Goal: Find contact information: Find contact information

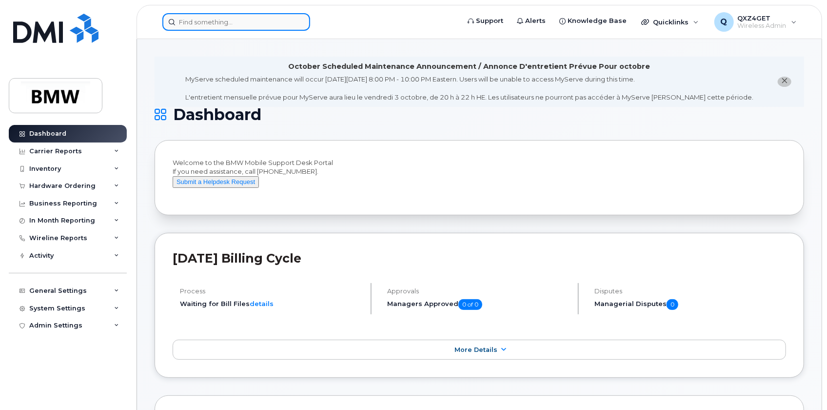
click at [192, 24] on input at bounding box center [236, 22] width 148 height 18
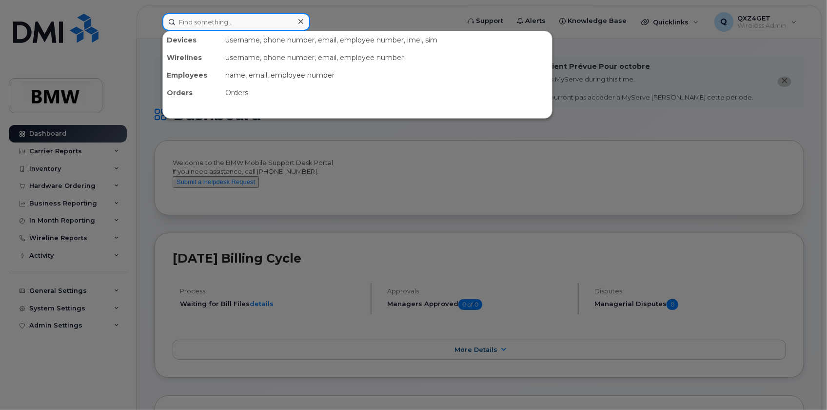
paste input "jeffrey.blanton@bmwmc.com"
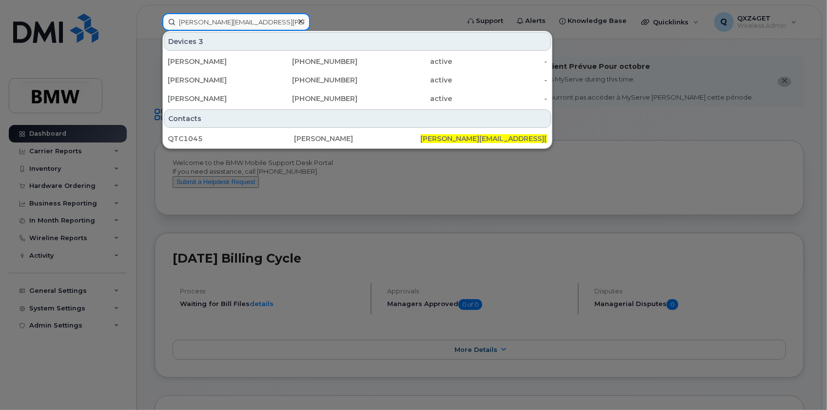
type input "jeffrey.blanton@bmwmc.com"
click at [301, 20] on icon at bounding box center [300, 21] width 5 height 5
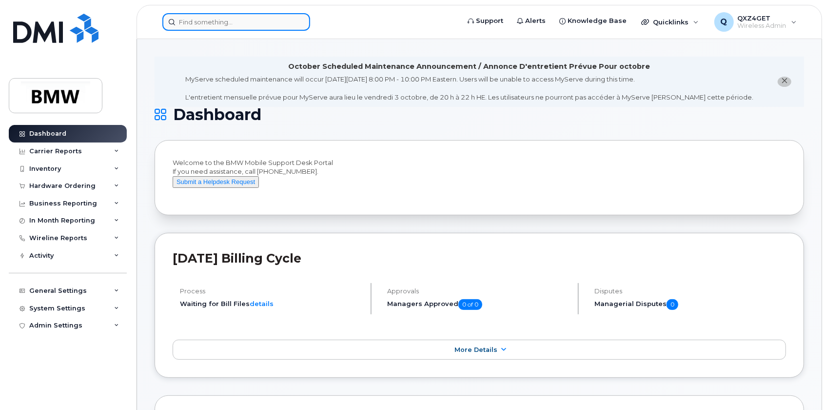
click at [234, 22] on input at bounding box center [236, 22] width 148 height 18
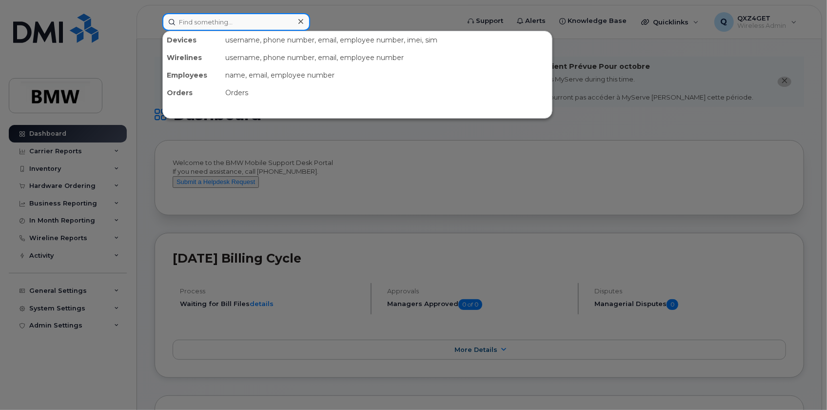
paste input "Richard Sabo"
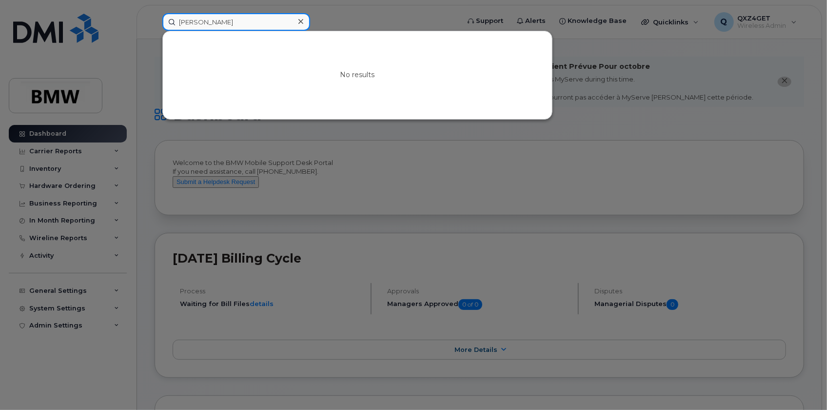
type input "Richard Sabo"
click at [74, 185] on div at bounding box center [413, 205] width 827 height 410
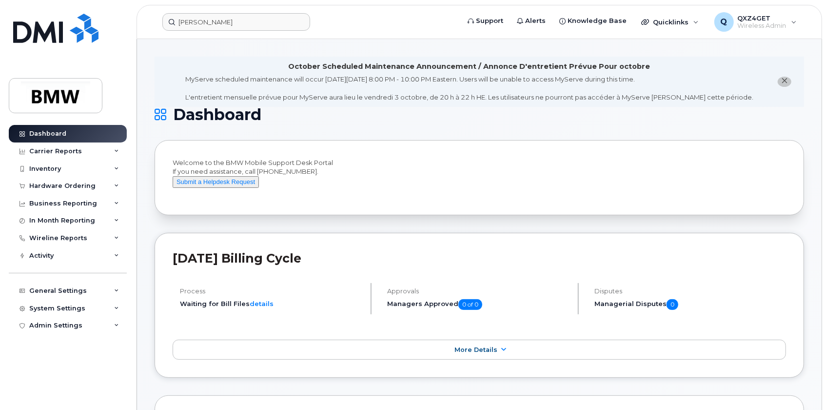
click at [74, 185] on div "Hardware Ordering" at bounding box center [62, 186] width 66 height 8
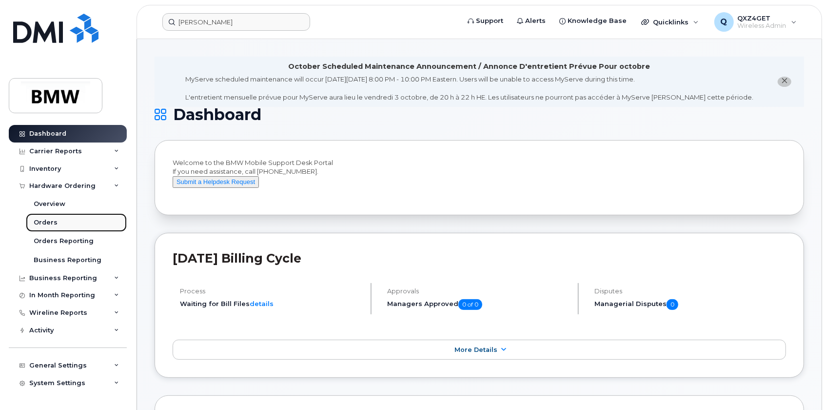
click at [51, 220] on div "Orders" at bounding box center [46, 222] width 24 height 9
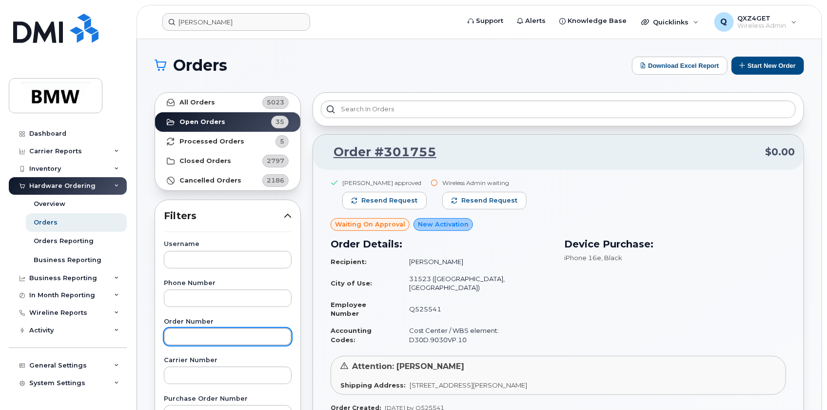
click at [185, 343] on input "text" at bounding box center [228, 337] width 128 height 18
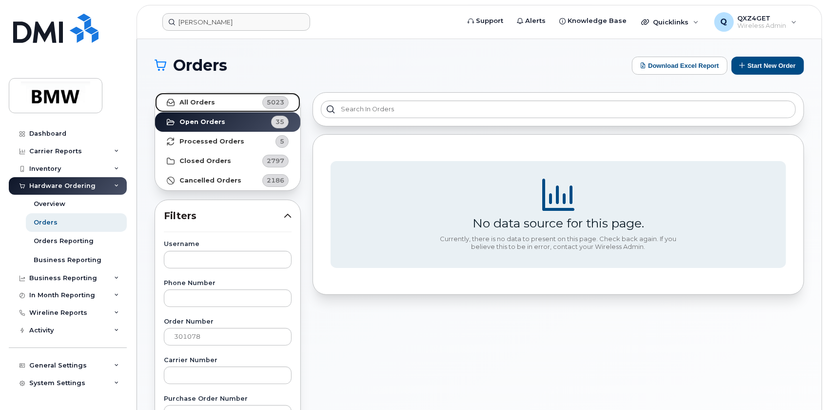
click at [201, 104] on strong "All Orders" at bounding box center [197, 103] width 36 height 8
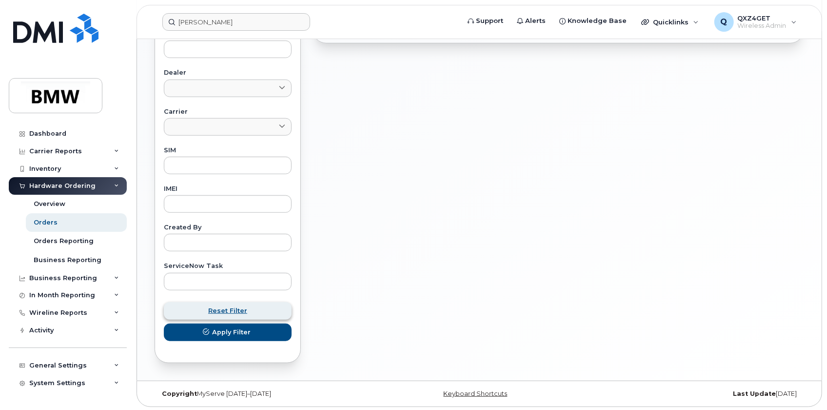
scroll to position [404, 0]
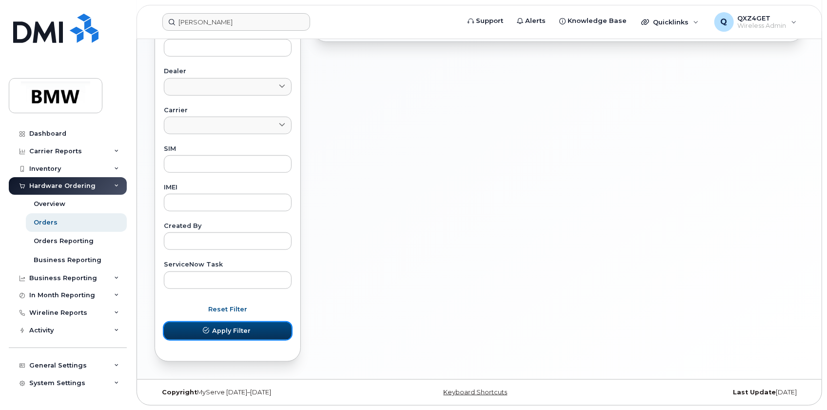
click at [219, 326] on span "Apply Filter" at bounding box center [231, 330] width 39 height 9
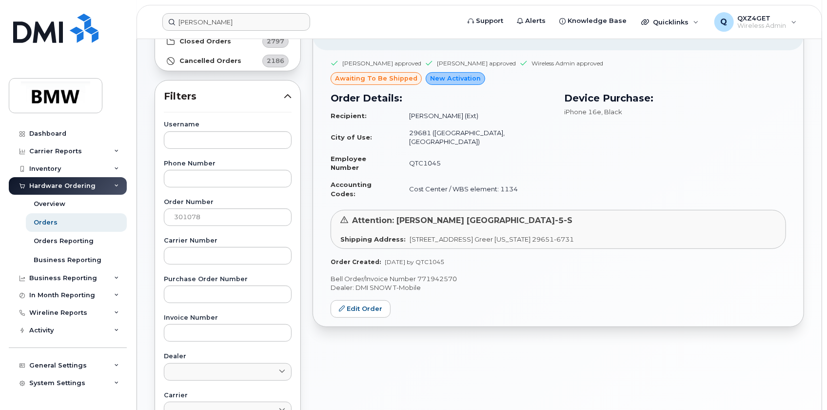
scroll to position [94, 0]
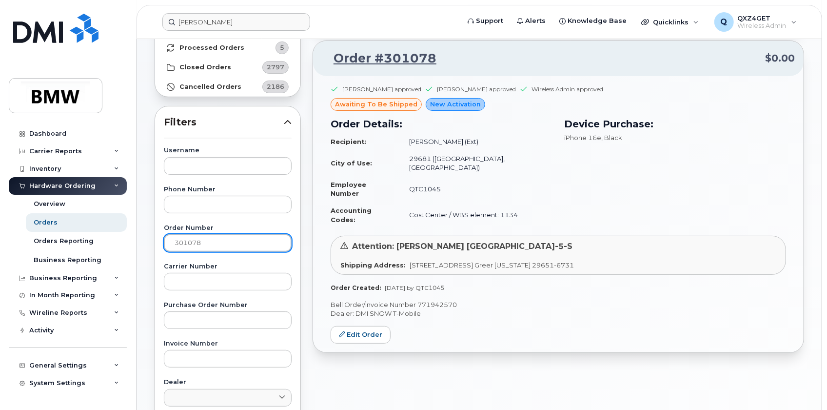
click at [208, 247] on input "301078" at bounding box center [228, 243] width 128 height 18
drag, startPoint x: 199, startPoint y: 243, endPoint x: 157, endPoint y: 243, distance: 42.4
click at [157, 243] on div "Username Phone Number Order Number 301078 Carrier Number Purchase Order Number …" at bounding box center [227, 373] width 151 height 452
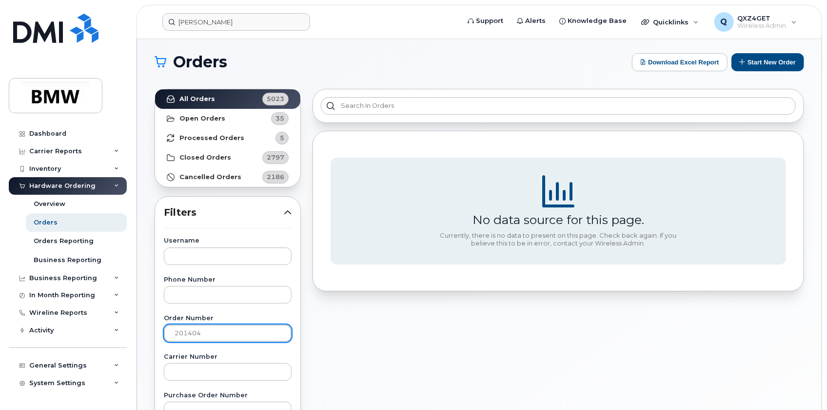
scroll to position [0, 0]
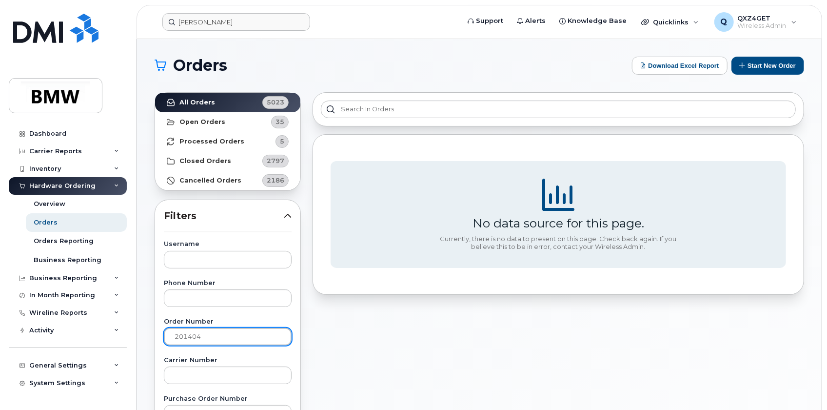
drag, startPoint x: 218, startPoint y: 339, endPoint x: 165, endPoint y: 320, distance: 56.2
click at [166, 320] on div "Order Number 201404" at bounding box center [228, 331] width 128 height 27
type input "2"
type input "301404"
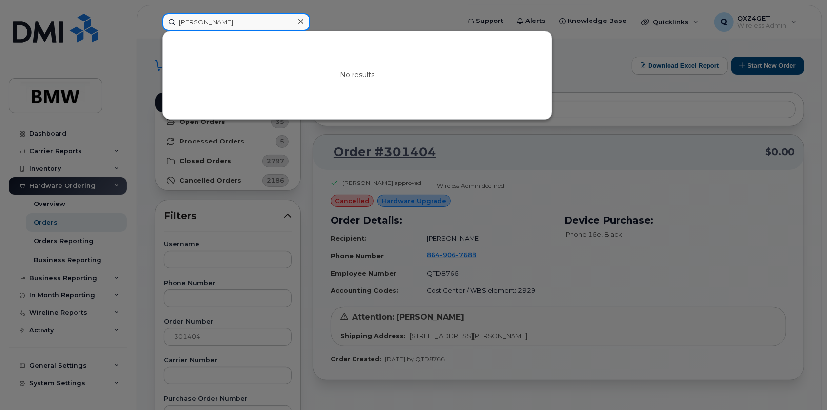
drag, startPoint x: 237, startPoint y: 24, endPoint x: 161, endPoint y: 13, distance: 75.9
click at [161, 13] on div "Richard Sabo No results" at bounding box center [308, 22] width 306 height 18
click at [231, 20] on input at bounding box center [236, 22] width 148 height 18
click at [205, 298] on div at bounding box center [413, 205] width 827 height 410
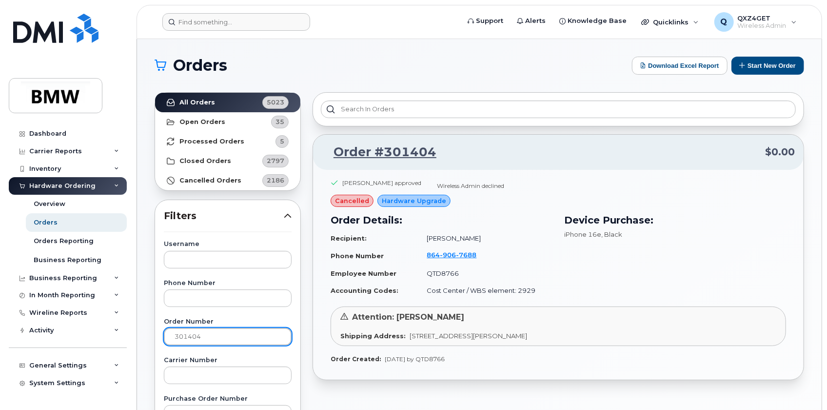
drag, startPoint x: 208, startPoint y: 340, endPoint x: 132, endPoint y: 323, distance: 78.6
click at [137, 330] on div "Support Alerts Knowledge Base Quicklinks Suspend / Cancel Device Change SIM Car…" at bounding box center [479, 411] width 685 height 744
type input "301405"
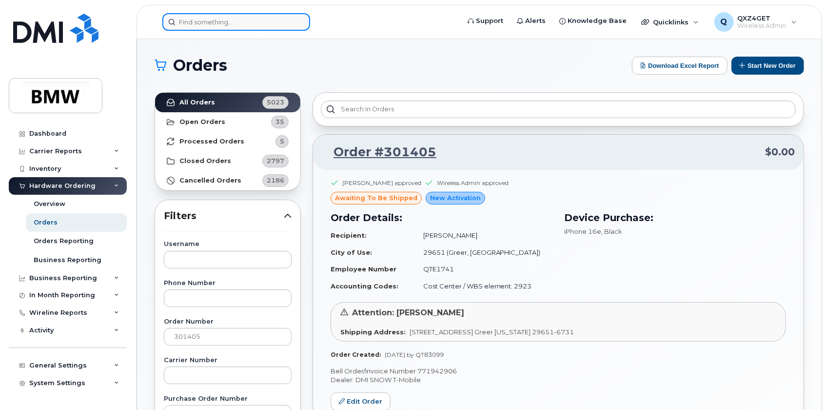
click at [202, 24] on input at bounding box center [236, 22] width 148 height 18
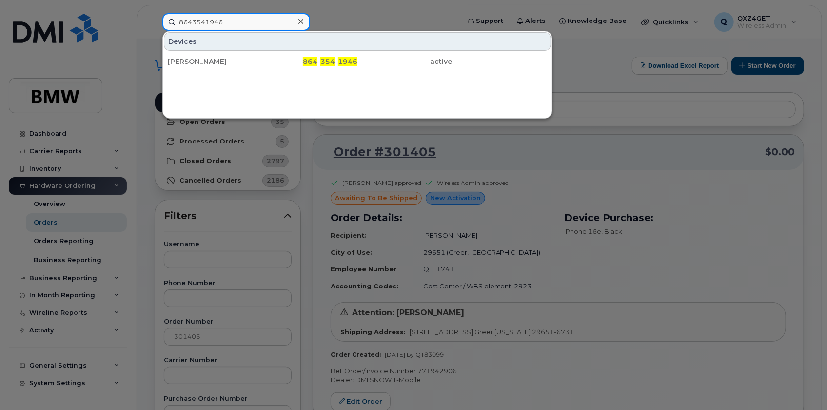
type input "8643541946"
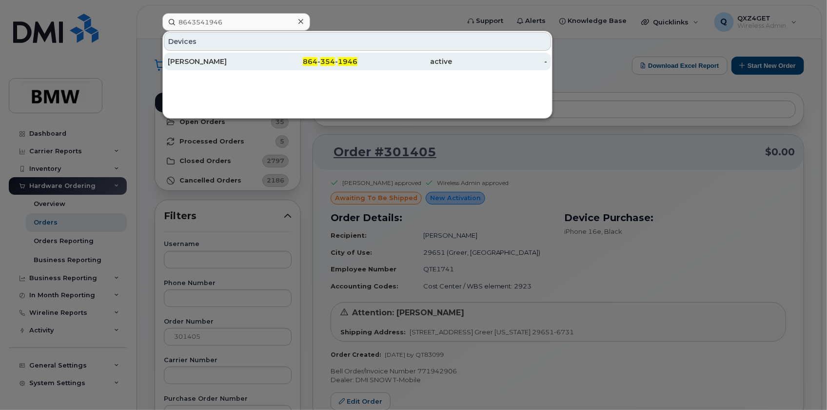
click at [187, 60] on div "Jarred Brewer" at bounding box center [215, 62] width 95 height 10
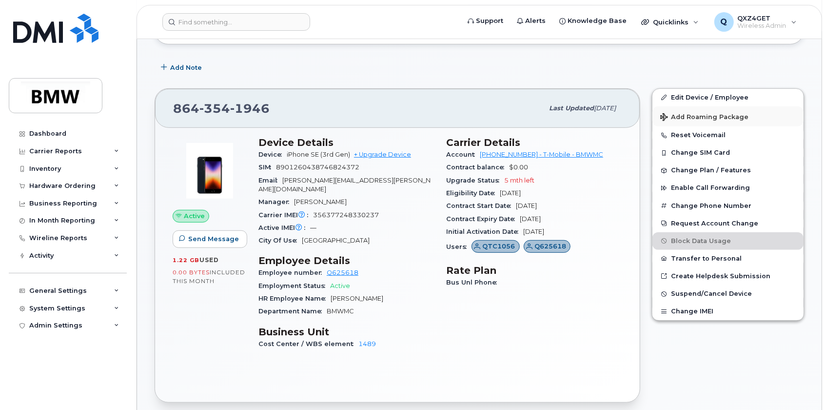
scroll to position [174, 0]
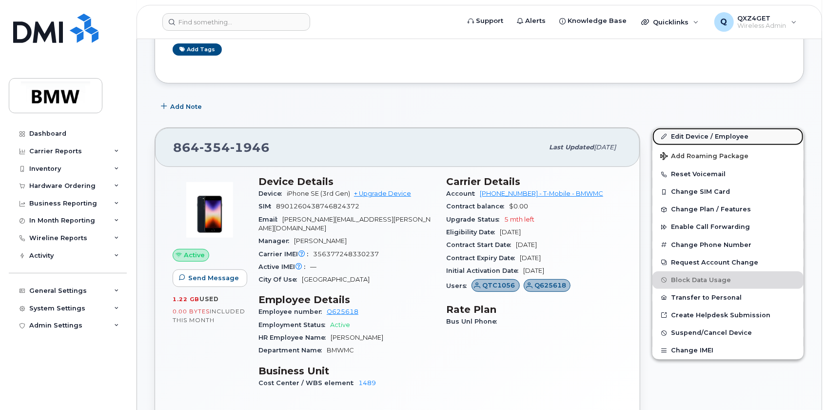
click at [690, 137] on link "Edit Device / Employee" at bounding box center [728, 137] width 151 height 18
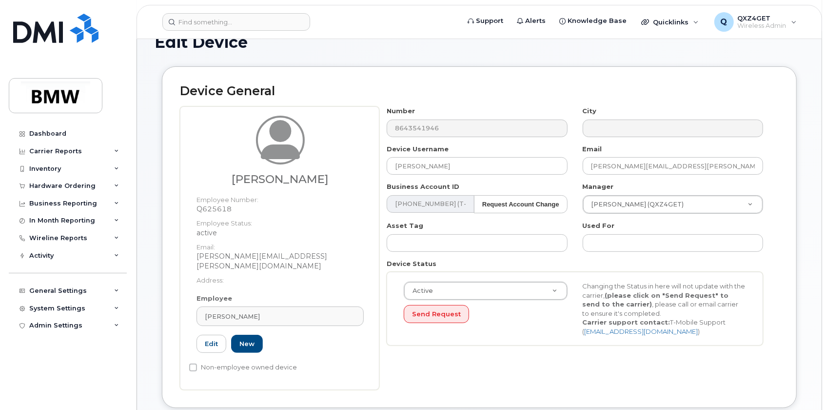
scroll to position [88, 0]
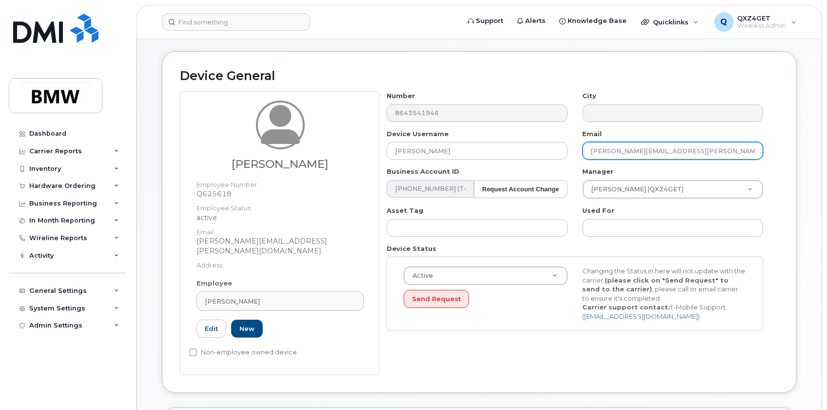
drag, startPoint x: 685, startPoint y: 154, endPoint x: 582, endPoint y: 153, distance: 103.4
click at [582, 153] on div "Email hallie.stidham@bmwmc.com" at bounding box center [673, 144] width 196 height 31
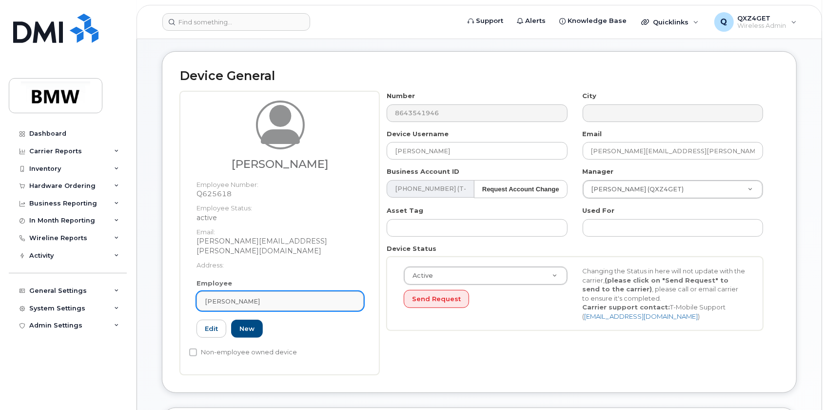
click at [253, 291] on link "Hallie Stidham" at bounding box center [280, 301] width 167 height 20
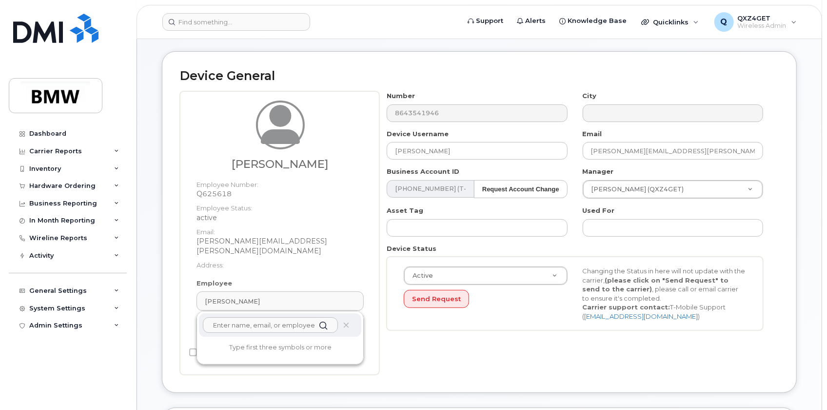
click at [237, 317] on input "text" at bounding box center [270, 325] width 135 height 16
paste input "hallie.stidham@bmwmc.com"
type input "hallie.stidham@bmwmc.com"
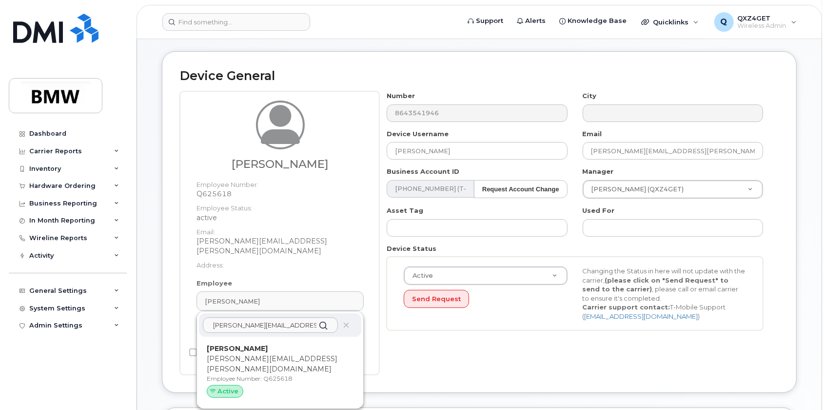
click at [231, 354] on p "hallie.stidham@bmwmc.com" at bounding box center [280, 364] width 147 height 20
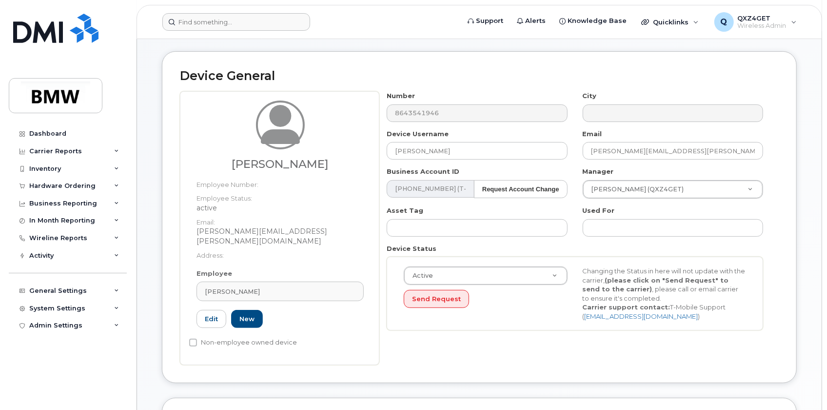
type input "Hallie Stidham"
type input "14966854"
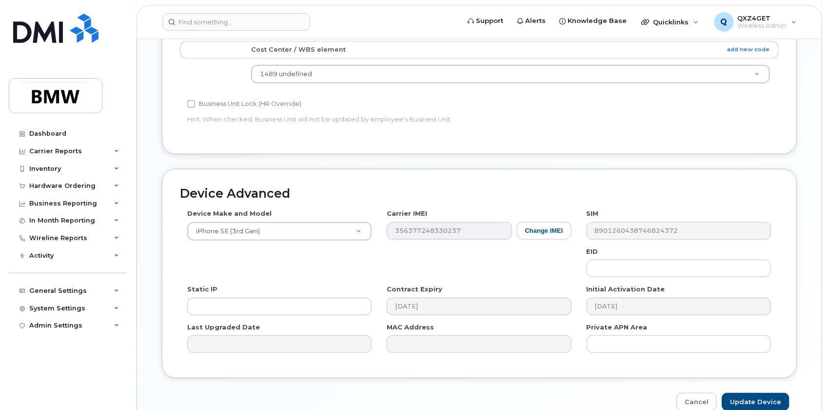
scroll to position [524, 0]
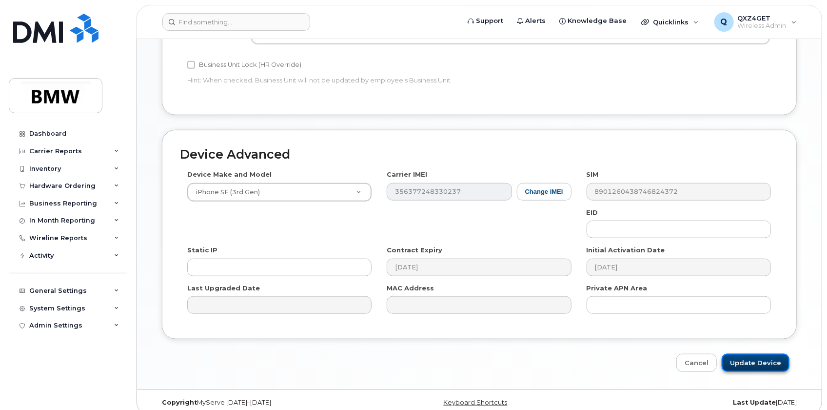
drag, startPoint x: 764, startPoint y: 343, endPoint x: 758, endPoint y: 346, distance: 6.8
click at [764, 354] on input "Update Device" at bounding box center [756, 363] width 68 height 18
type input "Saving..."
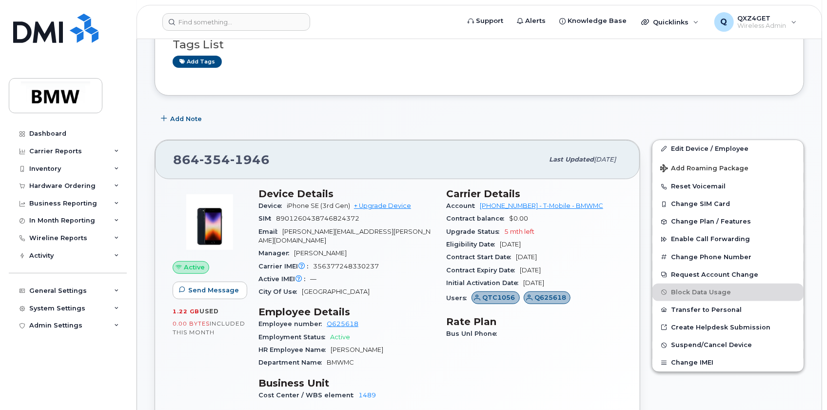
scroll to position [177, 0]
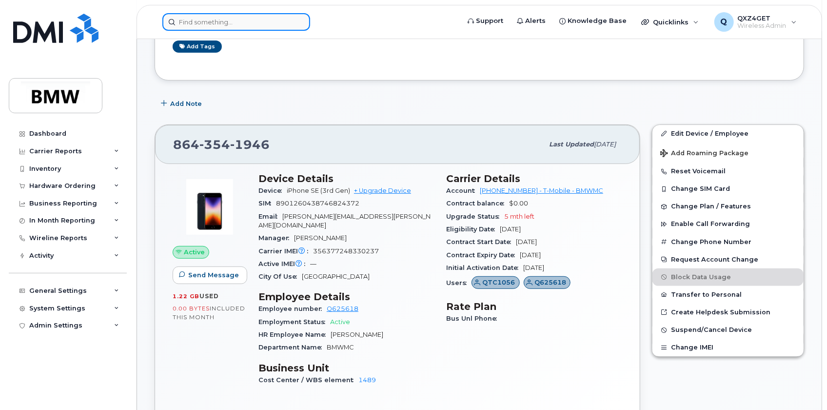
click at [218, 24] on input at bounding box center [236, 22] width 148 height 18
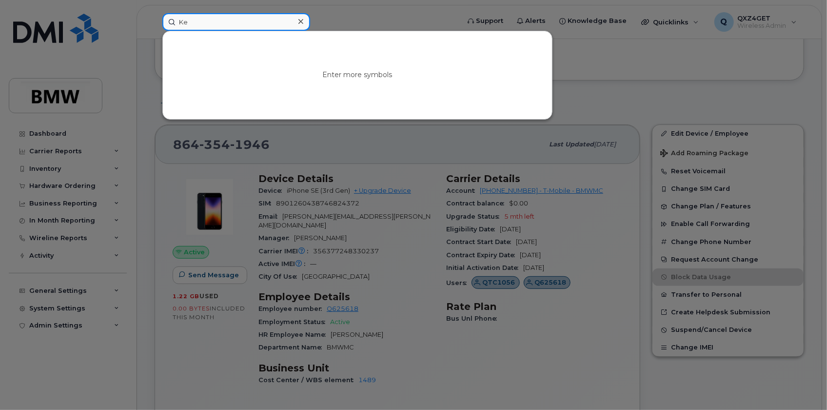
type input "K"
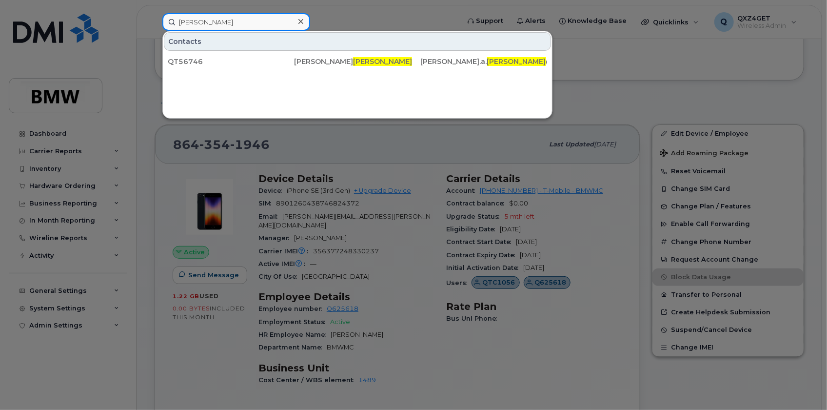
type input "Lominack"
click at [220, 22] on input "Lominack" at bounding box center [236, 22] width 148 height 18
drag, startPoint x: 213, startPoint y: 20, endPoint x: 91, endPoint y: 23, distance: 122.0
click at [155, 24] on div "Lominack Contacts QT56746 Kenneth Lominack kenneth.a. lominack @bmwmc.com" at bounding box center [308, 22] width 306 height 18
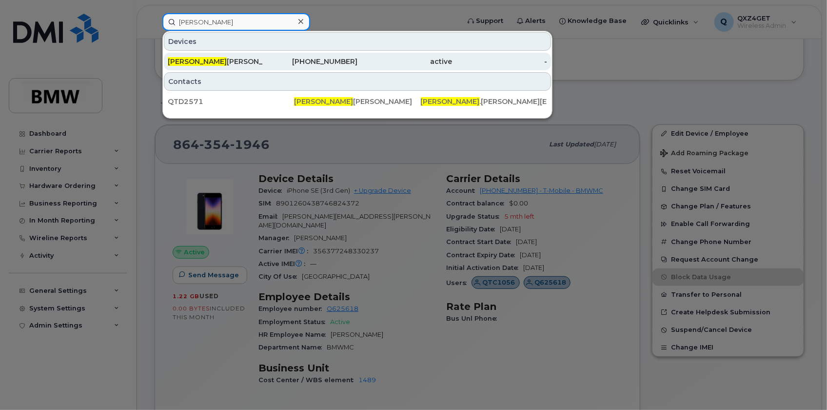
type input "Favio"
click at [217, 62] on div "Favio Dawkins" at bounding box center [215, 62] width 95 height 10
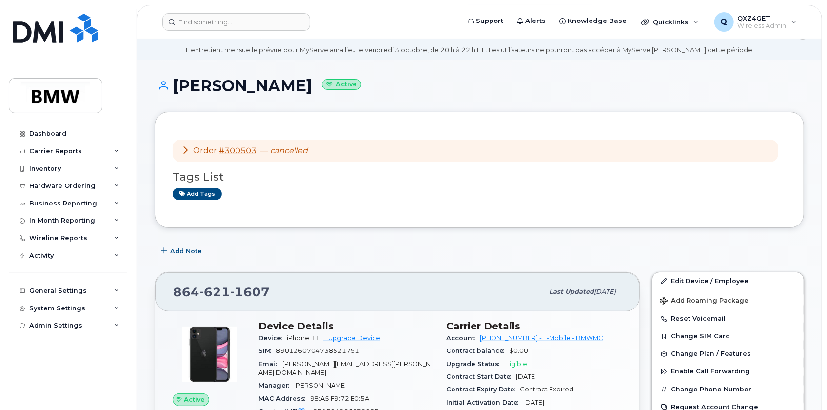
scroll to position [88, 0]
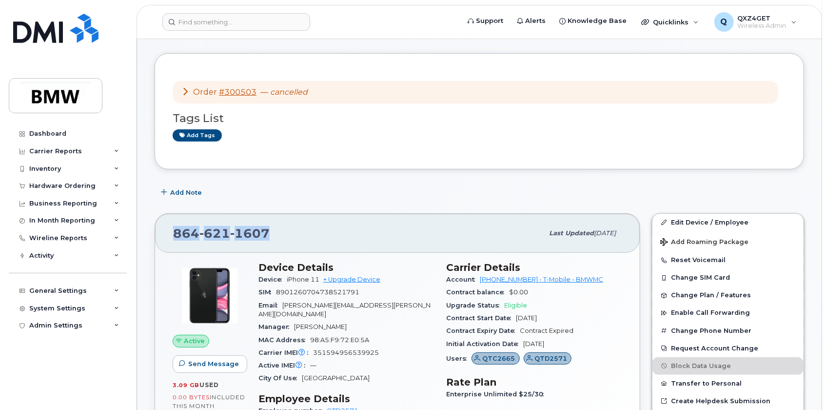
drag, startPoint x: 277, startPoint y: 236, endPoint x: 175, endPoint y: 236, distance: 102.4
click at [175, 236] on div "864 621 1607" at bounding box center [358, 233] width 370 height 20
copy span "864 621 1607"
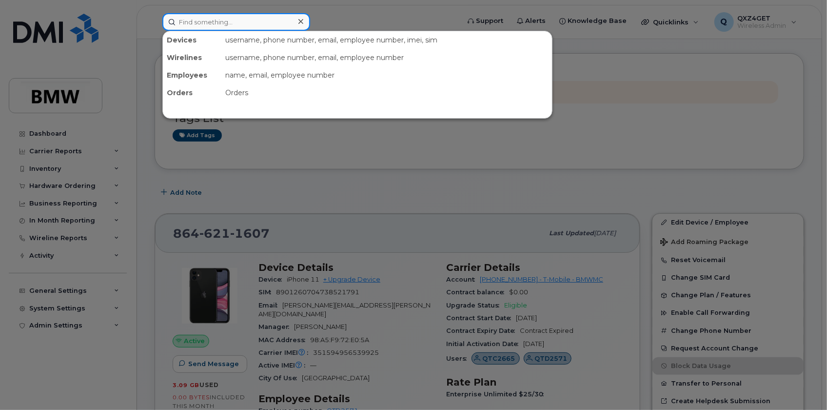
click at [188, 14] on input at bounding box center [236, 22] width 148 height 18
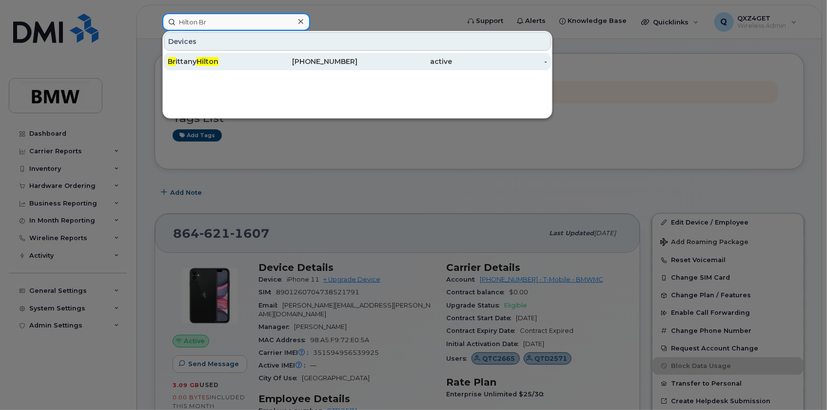
type input "Hilton Br"
click at [198, 61] on div "Br ittany Hilton" at bounding box center [215, 62] width 95 height 10
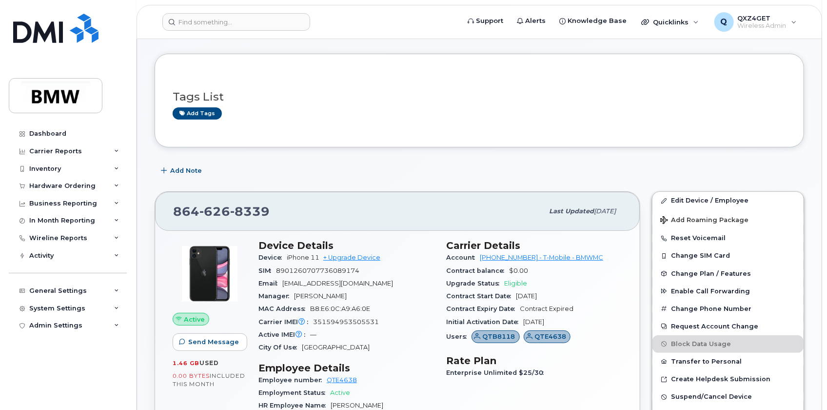
scroll to position [88, 0]
click at [277, 207] on div "[PHONE_NUMBER]" at bounding box center [358, 210] width 370 height 20
click at [275, 208] on div "864 626 8339" at bounding box center [358, 210] width 370 height 20
drag, startPoint x: 274, startPoint y: 209, endPoint x: 168, endPoint y: 215, distance: 106.0
click at [168, 215] on div "864 626 8339 Last updated Aug 13, 2025" at bounding box center [397, 210] width 485 height 39
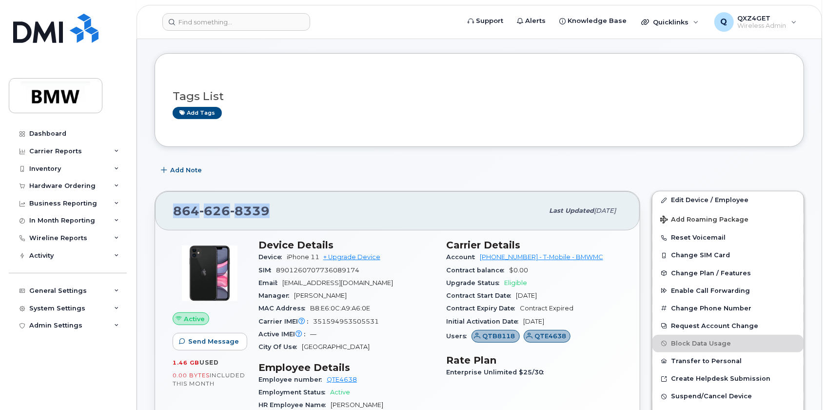
copy span "864 626 8339"
click at [247, 27] on input at bounding box center [236, 22] width 148 height 18
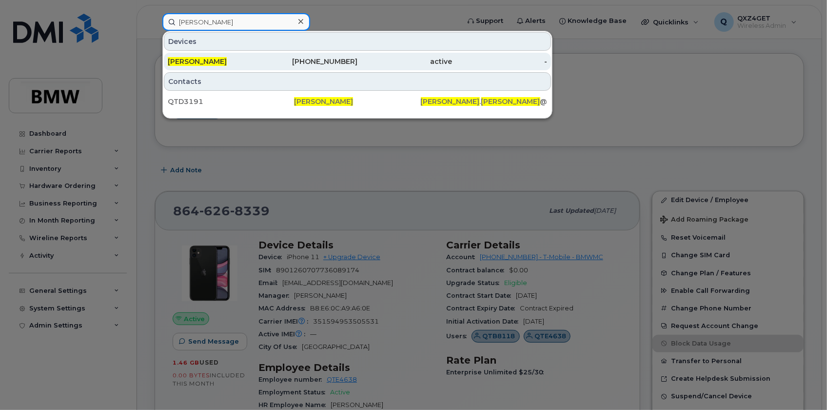
type input "frederick Henning"
click at [224, 63] on span "[PERSON_NAME]" at bounding box center [197, 61] width 59 height 9
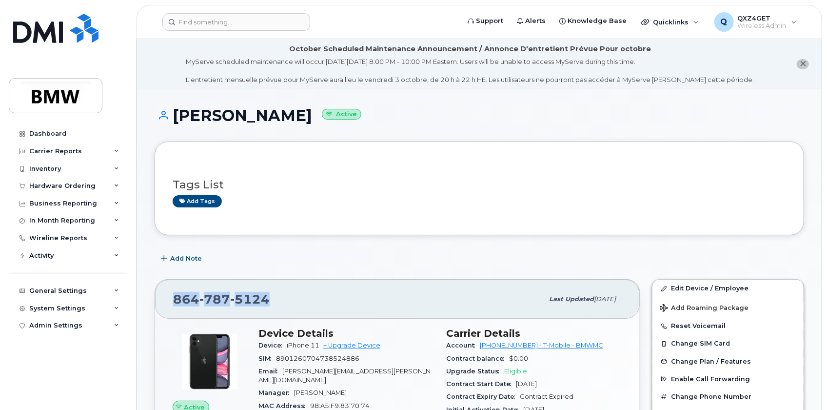
drag, startPoint x: 252, startPoint y: 297, endPoint x: 173, endPoint y: 296, distance: 79.0
click at [166, 296] on div "[PHONE_NUMBER] Last updated [DATE]" at bounding box center [397, 298] width 485 height 39
copy span "[PHONE_NUMBER]"
